Goal: Transaction & Acquisition: Purchase product/service

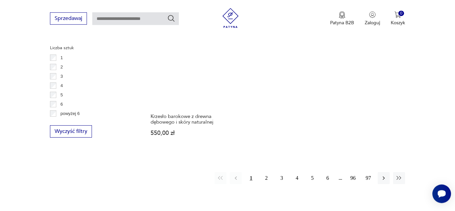
scroll to position [992, 0]
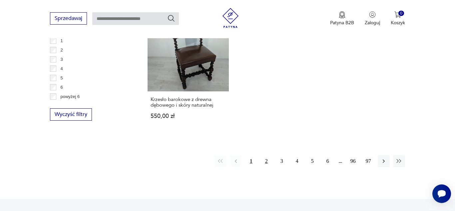
click at [266, 156] on button "2" at bounding box center [266, 162] width 12 height 12
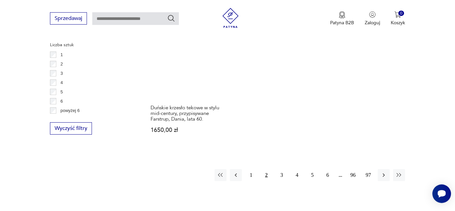
scroll to position [992, 0]
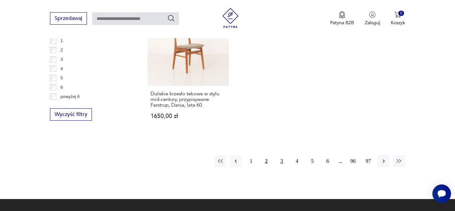
click at [282, 156] on button "3" at bounding box center [282, 162] width 12 height 12
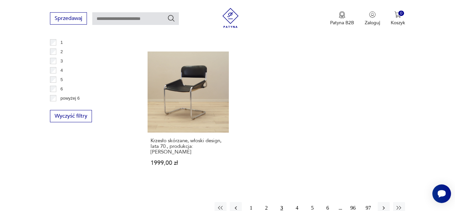
scroll to position [992, 0]
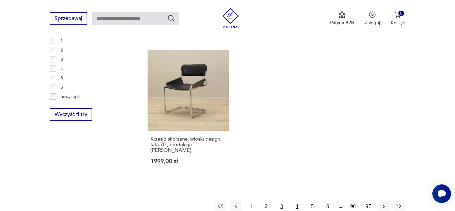
click at [298, 201] on button "4" at bounding box center [297, 207] width 12 height 12
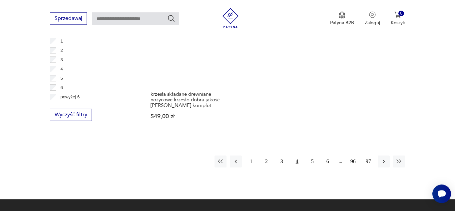
scroll to position [992, 0]
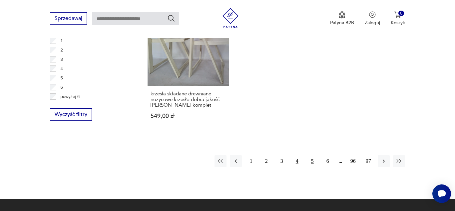
click at [312, 156] on button "5" at bounding box center [312, 162] width 12 height 12
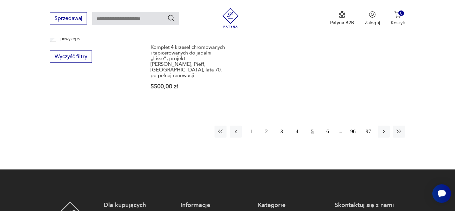
scroll to position [1060, 0]
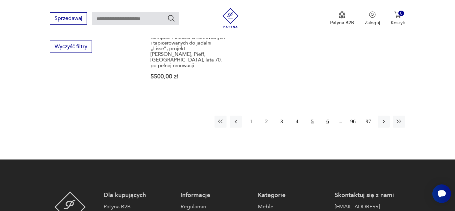
click at [326, 116] on button "6" at bounding box center [328, 122] width 12 height 12
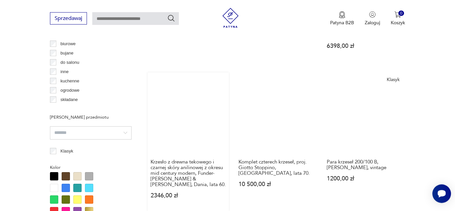
scroll to position [516, 0]
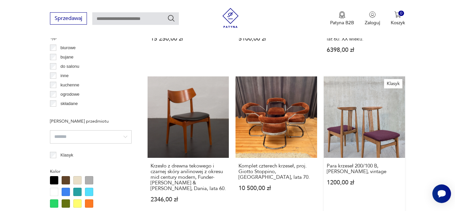
click at [370, 130] on link "Klasyk Para krzeseł 200/100 B, [PERSON_NAME], vintage 1200,00 zł" at bounding box center [364, 146] width 81 height 139
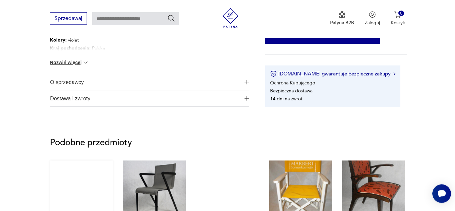
scroll to position [408, 0]
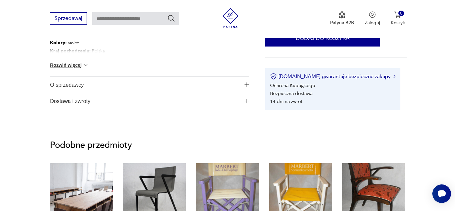
click at [86, 65] on img at bounding box center [85, 65] width 7 height 7
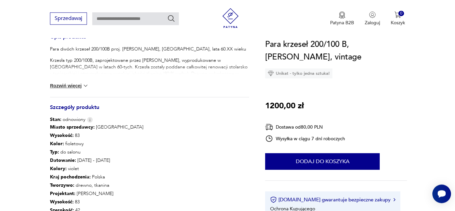
scroll to position [306, 0]
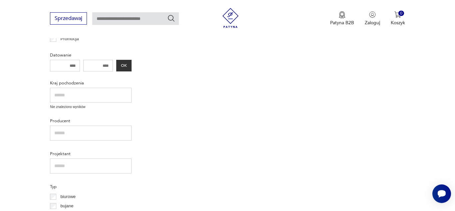
scroll to position [1060, 0]
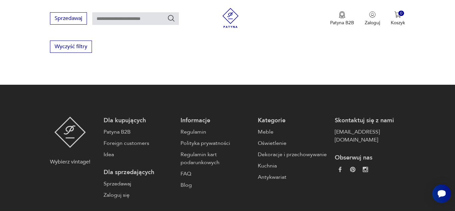
scroll to position [992, 0]
